Goal: Task Accomplishment & Management: Manage account settings

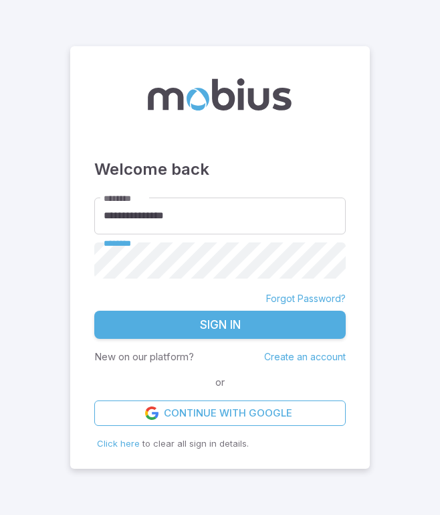
click at [171, 331] on button "Sign In" at bounding box center [220, 325] width 252 height 28
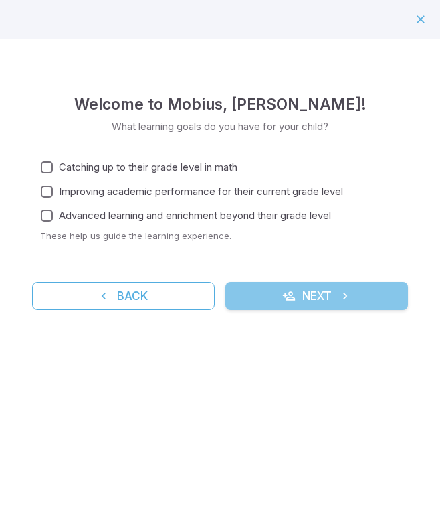
click at [233, 293] on button "Next" at bounding box center [317, 296] width 183 height 28
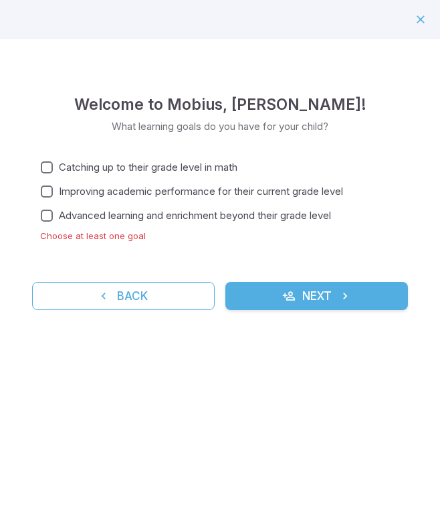
click at [214, 208] on span "Advanced learning and enrichment beyond their grade level" at bounding box center [195, 215] width 272 height 15
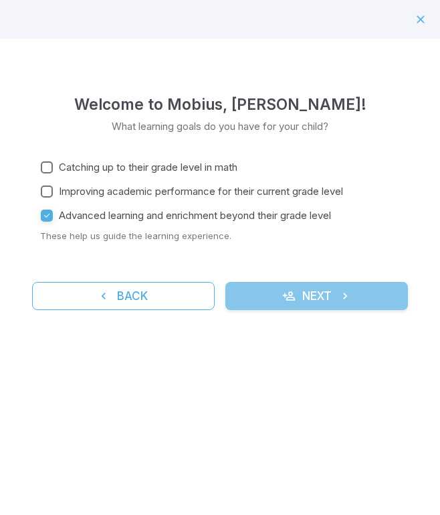
click at [281, 303] on button "Next" at bounding box center [317, 296] width 183 height 28
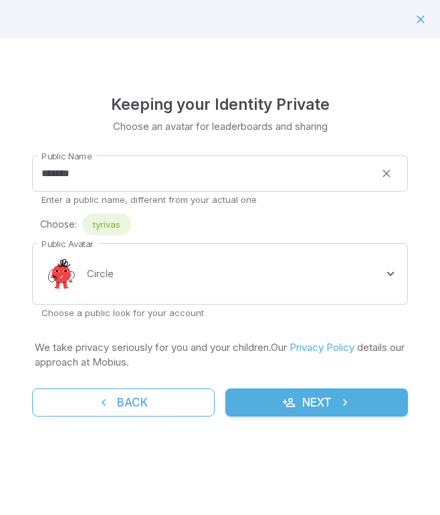
click at [269, 390] on button "Next" at bounding box center [317, 402] width 183 height 28
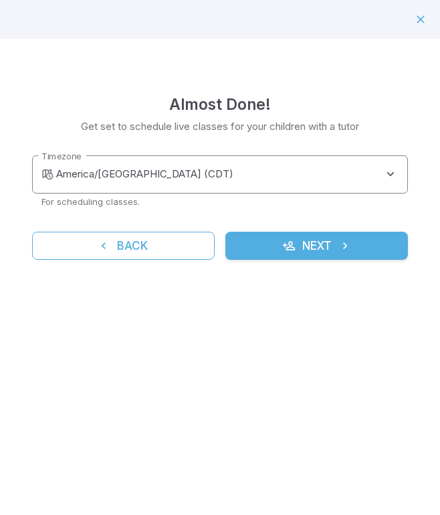
click at [261, 157] on body "**********" at bounding box center [220, 273] width 440 height 546
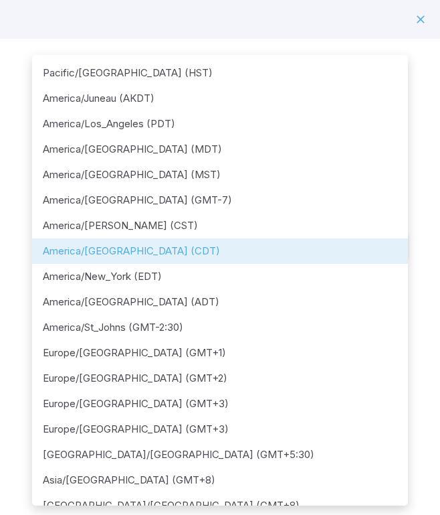
scroll to position [222, 0]
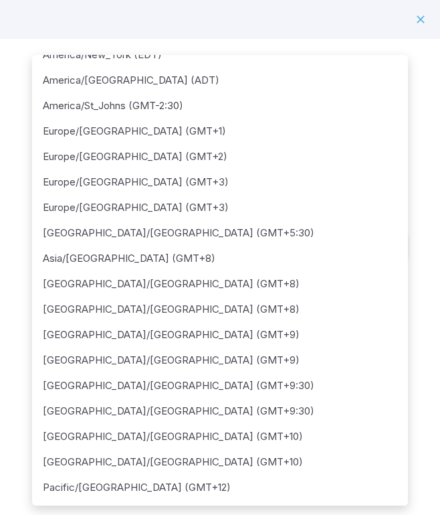
click at [193, 5] on div at bounding box center [220, 257] width 440 height 515
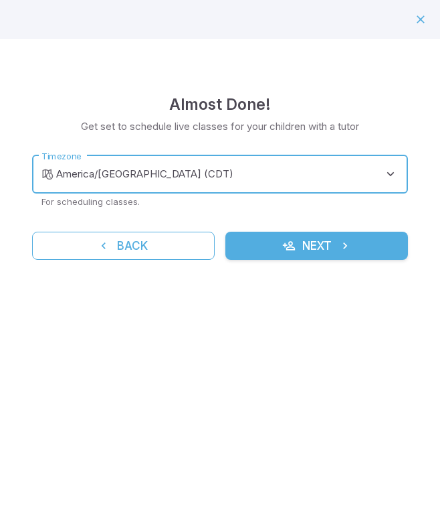
click at [261, 240] on button "Next" at bounding box center [317, 246] width 183 height 28
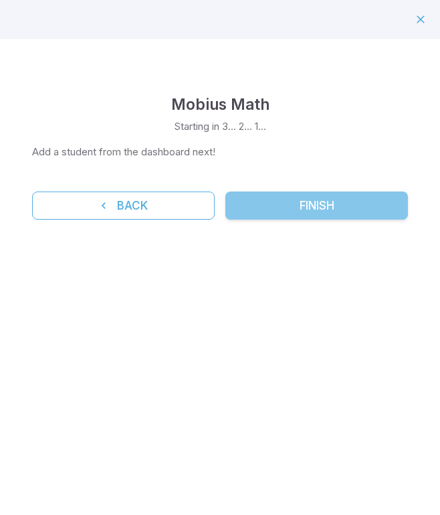
click at [267, 199] on button "Finish" at bounding box center [317, 205] width 183 height 28
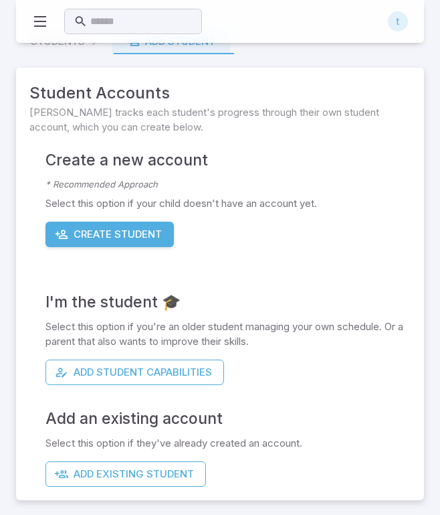
scroll to position [29, 0]
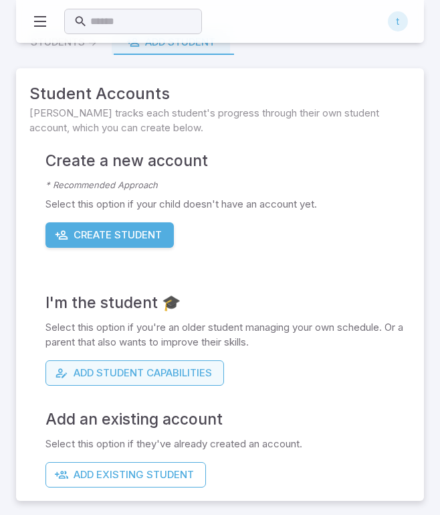
drag, startPoint x: 135, startPoint y: 375, endPoint x: 139, endPoint y: 366, distance: 9.6
click at [152, 346] on div "I'm the student 🎓 Select this option if you're an older student managing your o…" at bounding box center [228, 317] width 365 height 138
click at [139, 366] on button "Add Student Capabilities" at bounding box center [135, 372] width 179 height 25
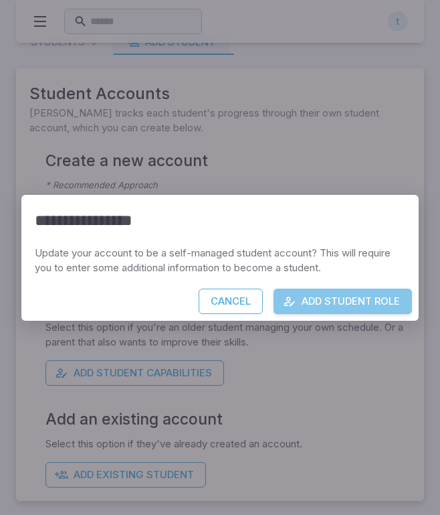
click at [289, 295] on icon "button" at bounding box center [289, 301] width 13 height 13
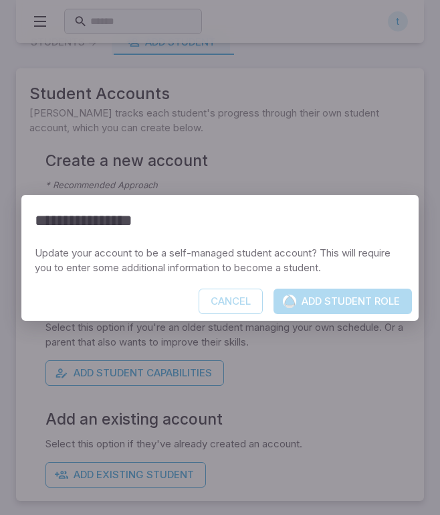
scroll to position [0, 0]
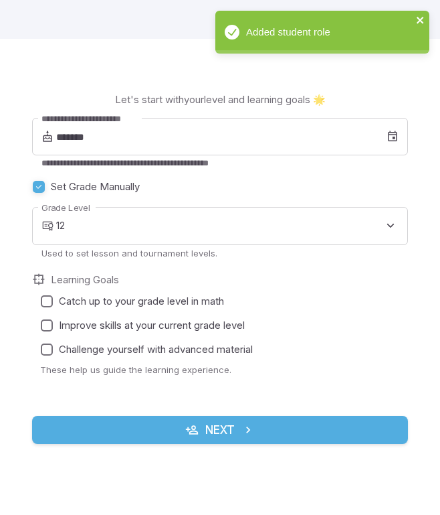
click at [423, 21] on icon "close" at bounding box center [420, 20] width 9 height 11
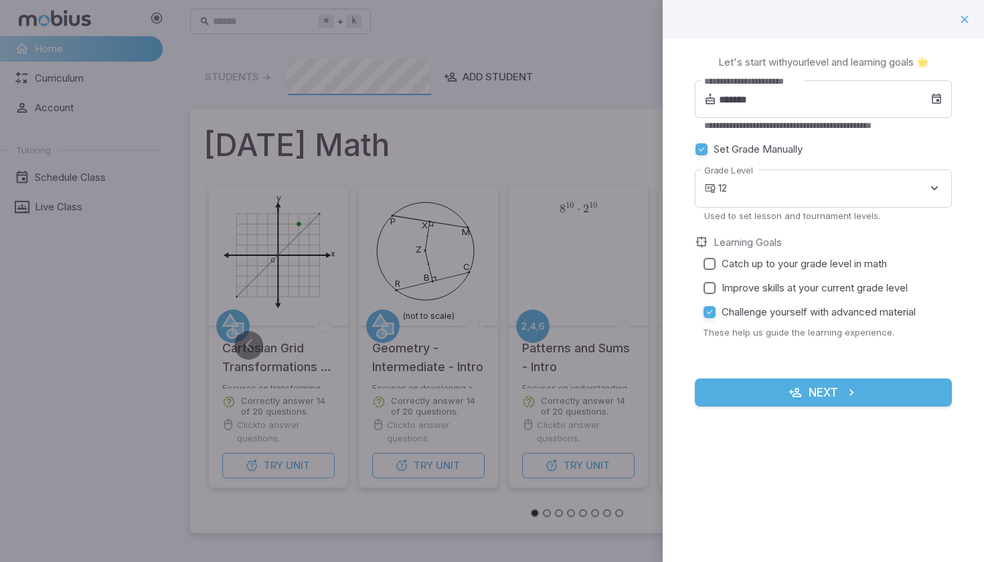
click at [531, 131] on div at bounding box center [492, 281] width 984 height 562
click at [964, 13] on icon "button" at bounding box center [964, 19] width 13 height 13
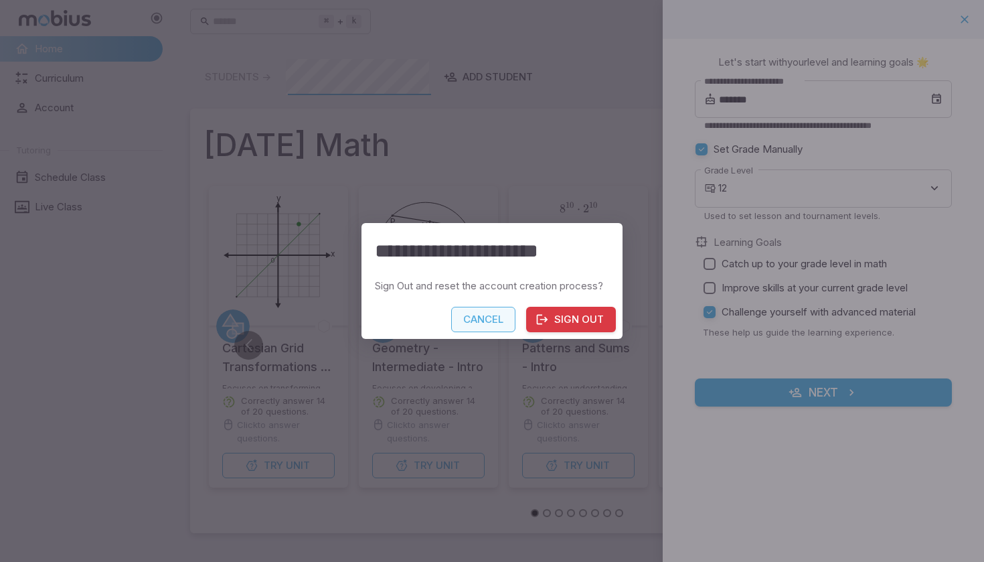
click at [476, 326] on button "Cancel" at bounding box center [483, 319] width 64 height 25
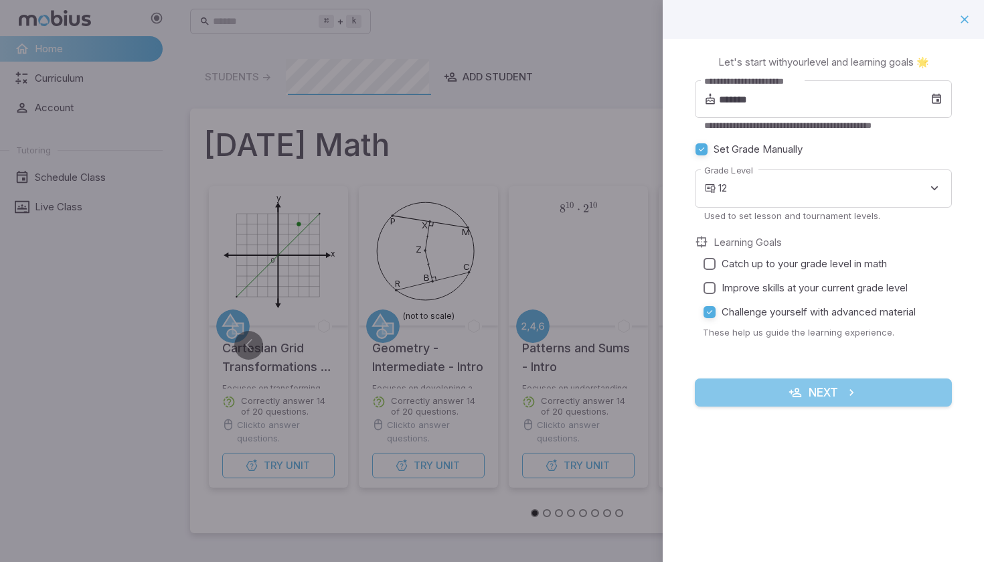
click at [841, 389] on button "Next" at bounding box center [823, 392] width 257 height 28
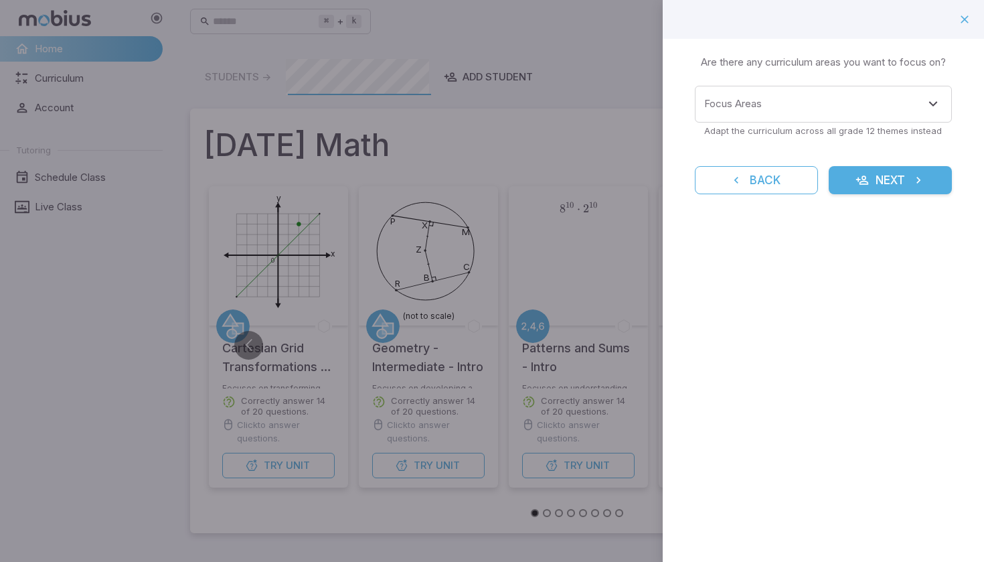
click at [481, 100] on div at bounding box center [492, 281] width 984 height 562
click at [256, 84] on div at bounding box center [492, 281] width 984 height 562
click at [575, 66] on div at bounding box center [492, 281] width 984 height 562
click at [846, 163] on form "Focus Areas Focus Areas Adapt the curriculum across all grade 12 themes instead…" at bounding box center [823, 140] width 257 height 108
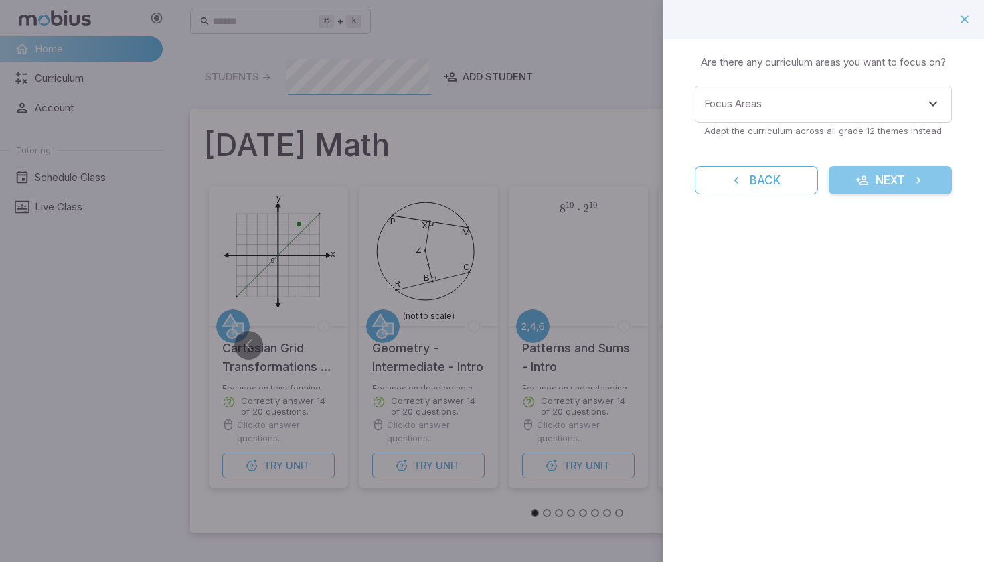
click at [861, 187] on button "Next" at bounding box center [890, 180] width 123 height 28
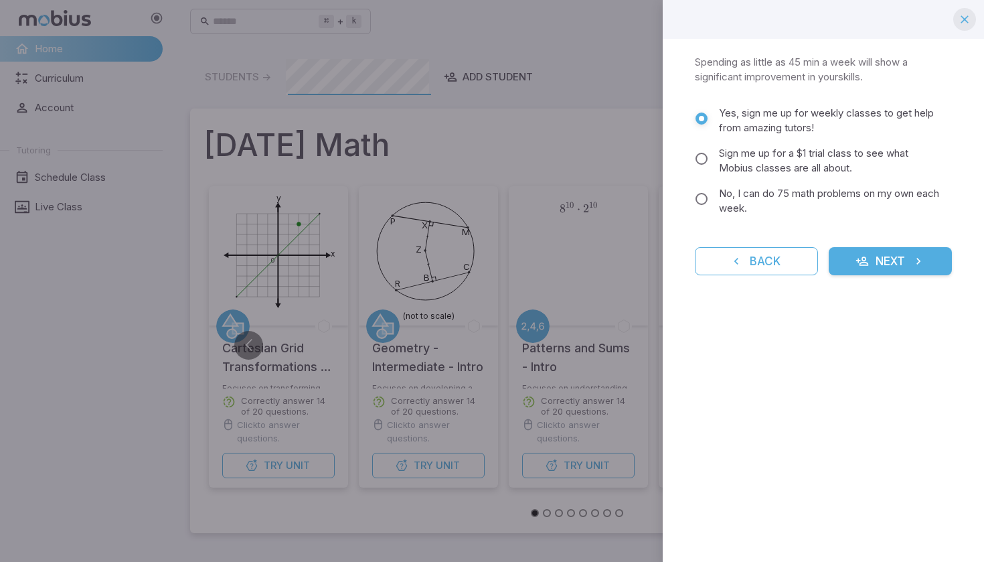
click at [975, 19] on button "button" at bounding box center [964, 19] width 23 height 23
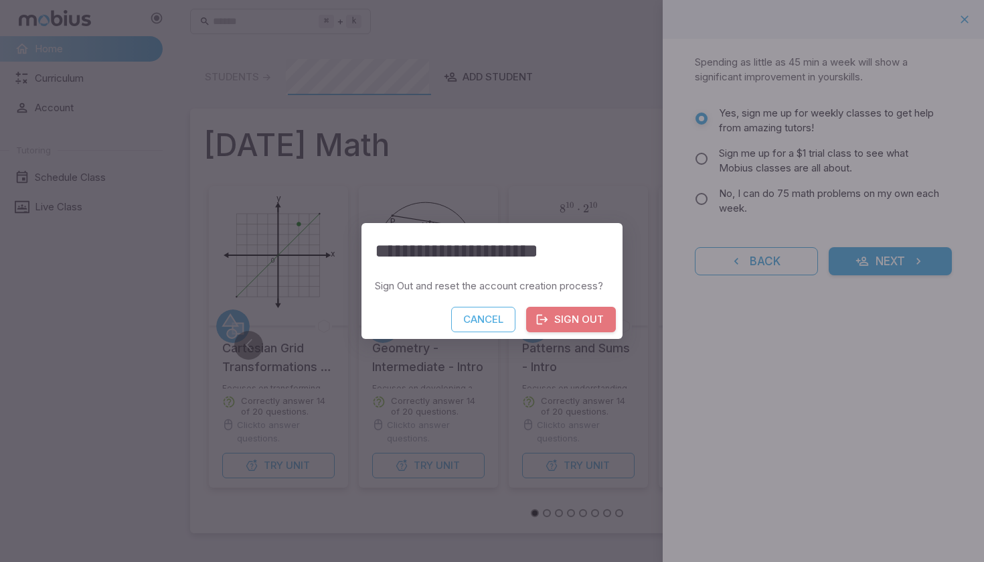
click at [572, 313] on button "Sign Out" at bounding box center [571, 319] width 90 height 25
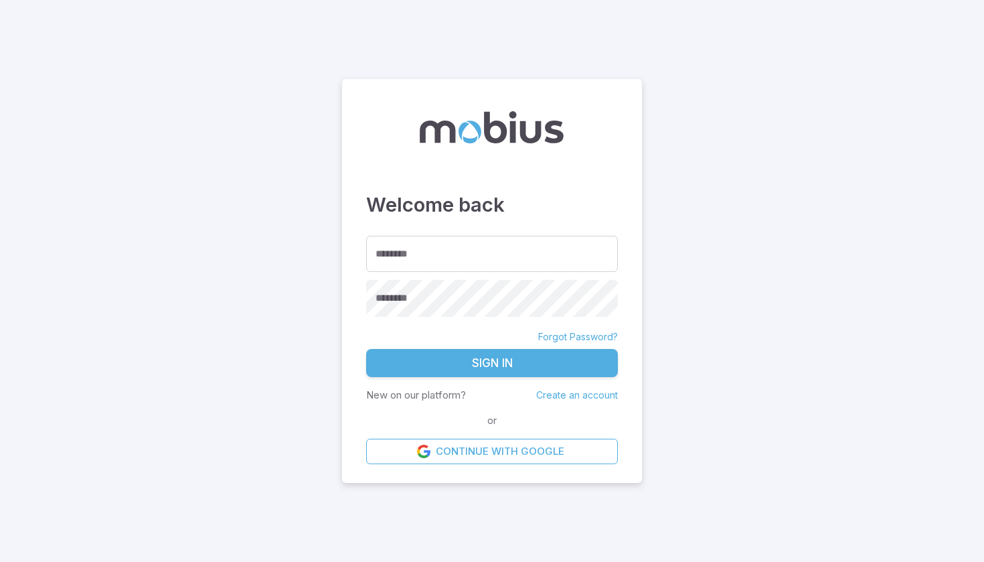
click at [684, 90] on main "Welcome back ******** ******** ******** Forgot Password? Sign In New on our pla…" at bounding box center [492, 281] width 984 height 562
click at [491, 456] on link "Continue with Google" at bounding box center [492, 450] width 252 height 25
